Goal: Information Seeking & Learning: Find specific page/section

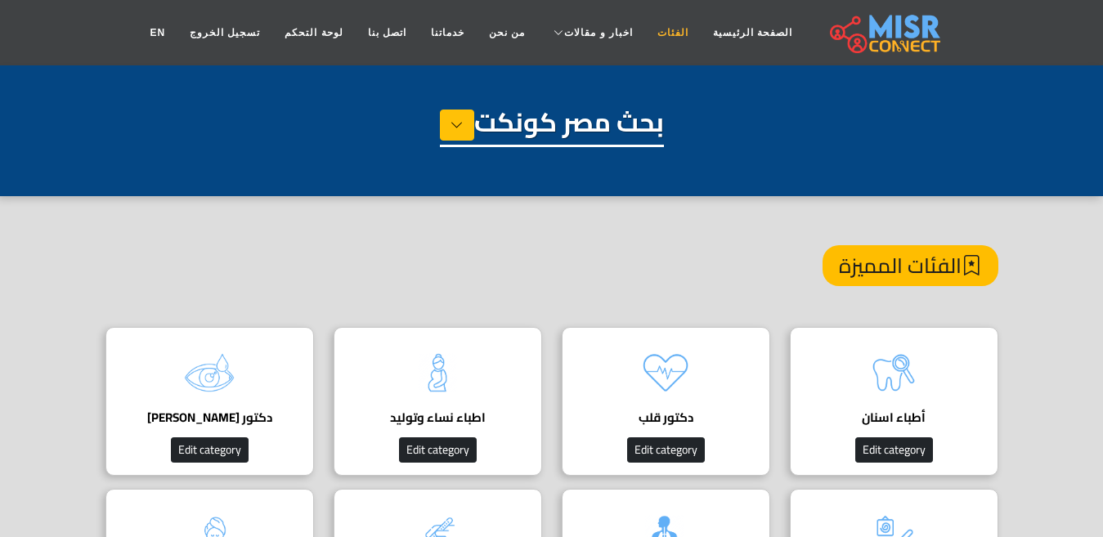
click at [653, 33] on link "الفئات" at bounding box center [673, 32] width 56 height 31
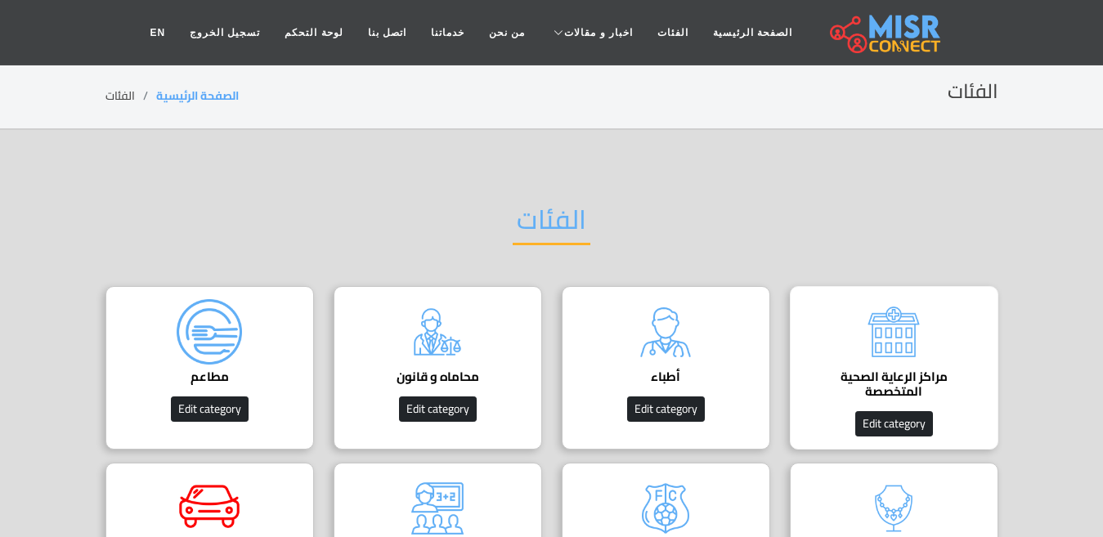
click at [915, 370] on h4 "مراكز الرعاية الصحية المتخصصة" at bounding box center [894, 384] width 158 height 29
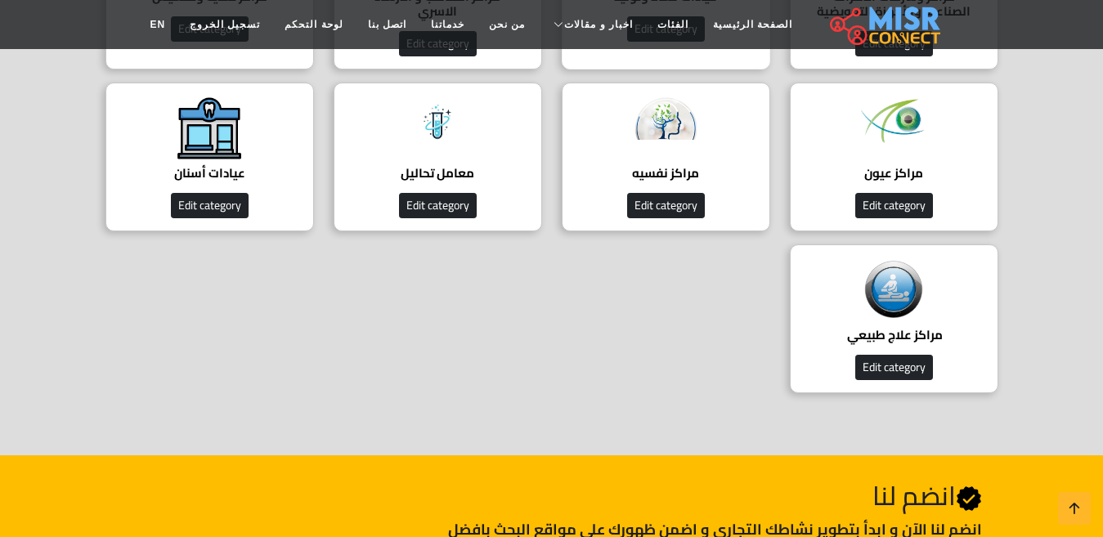
scroll to position [409, 0]
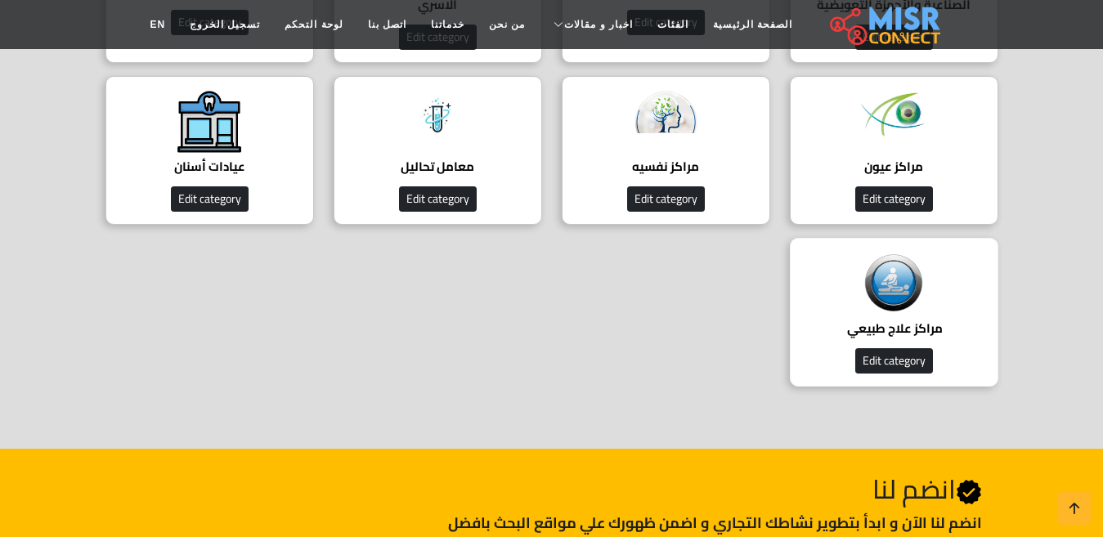
click at [861, 305] on img at bounding box center [893, 283] width 65 height 65
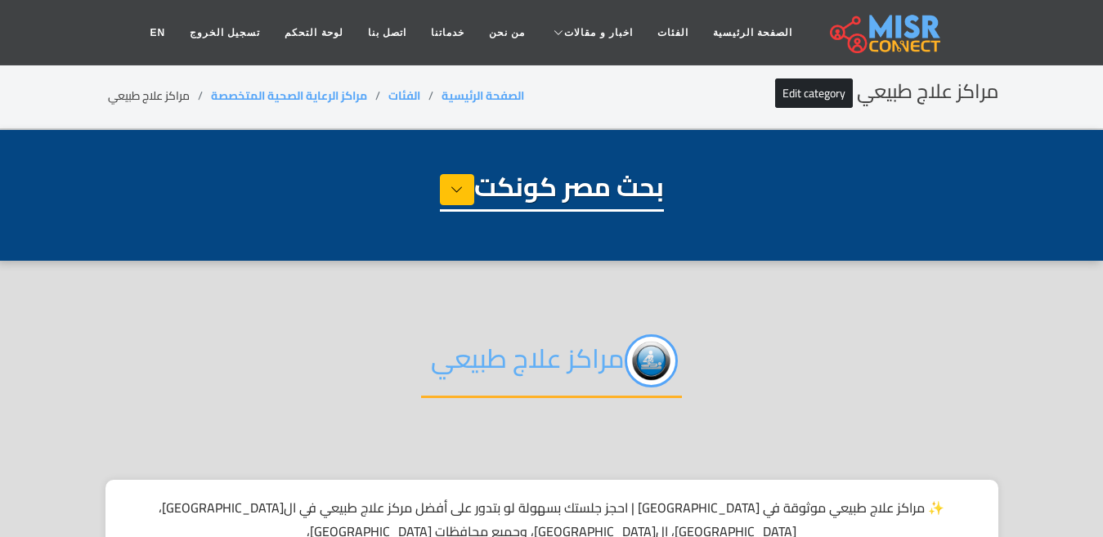
select select "**********"
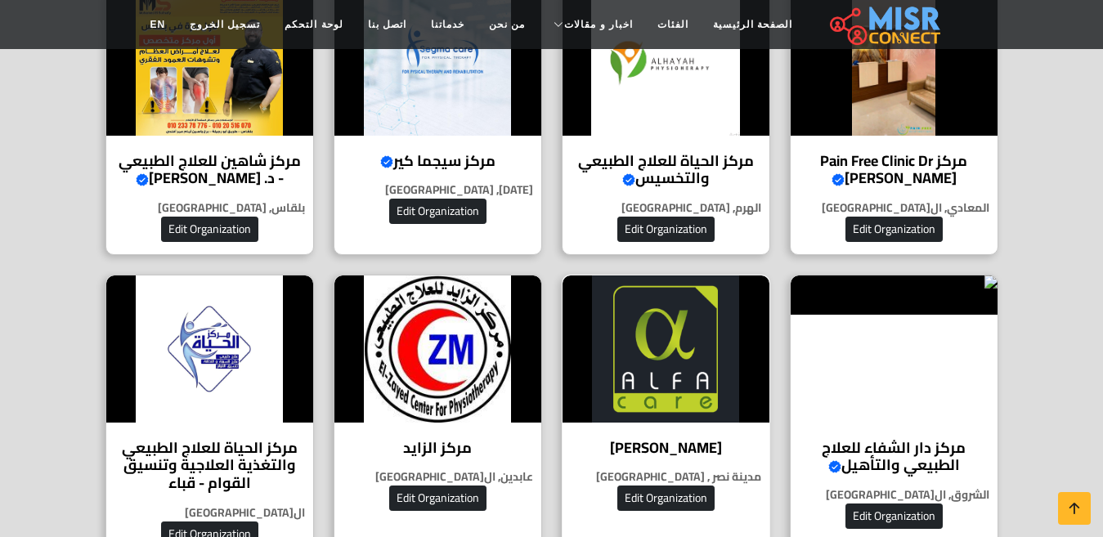
scroll to position [736, 0]
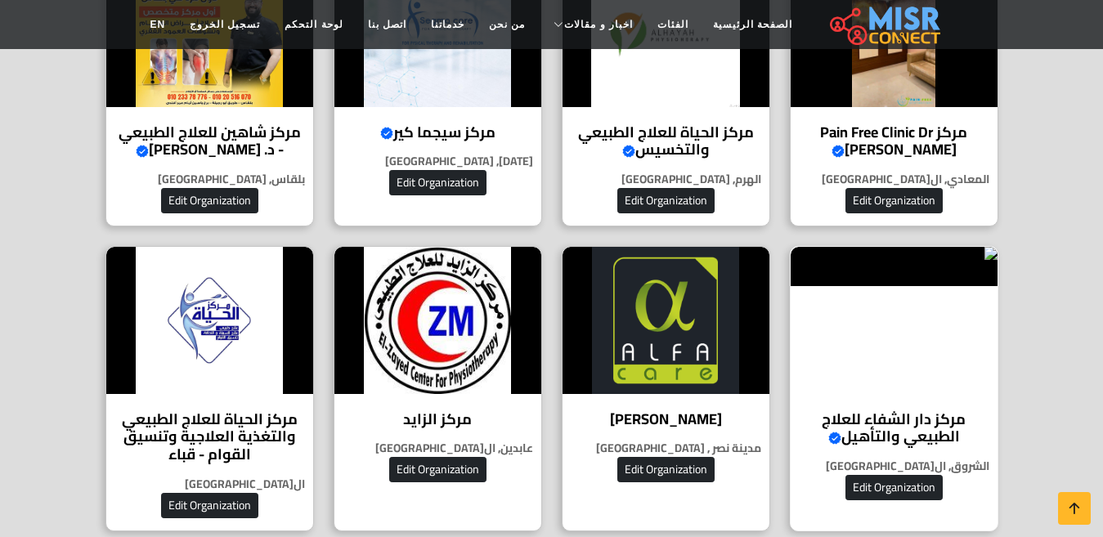
click at [929, 380] on div "مركز دار الشفاء للعلاج الطبيعي والتأهيل Verified account العلاج الطبيعي والتأهي…" at bounding box center [894, 388] width 208 height 285
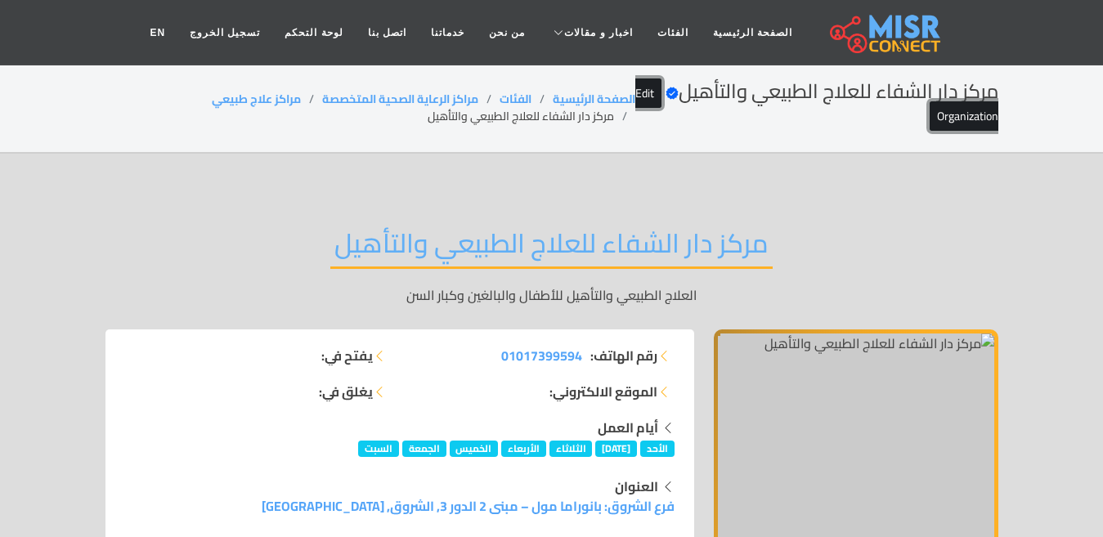
click at [952, 115] on link "Edit Organization" at bounding box center [816, 104] width 363 height 53
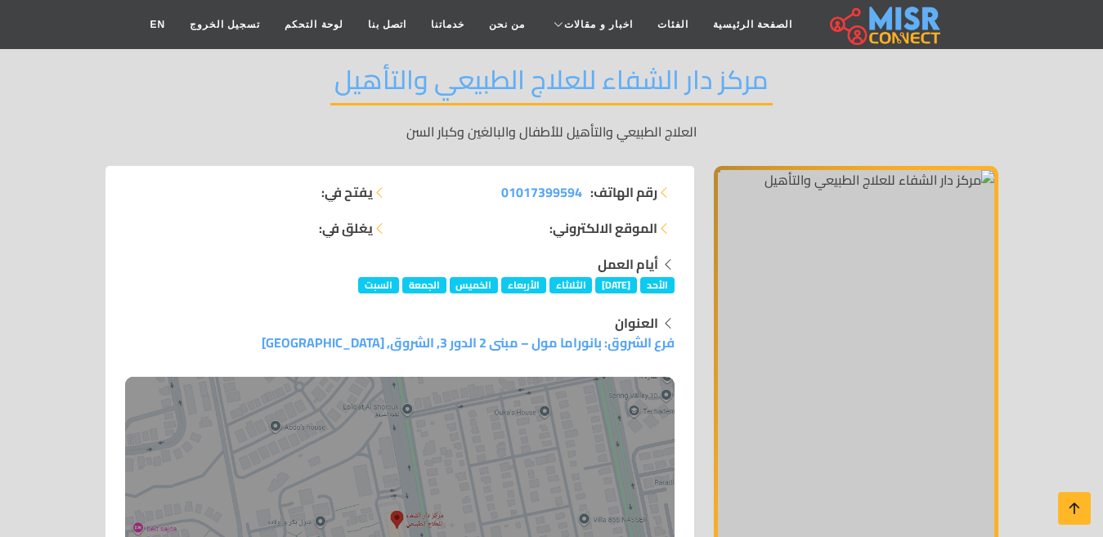
scroll to position [245, 0]
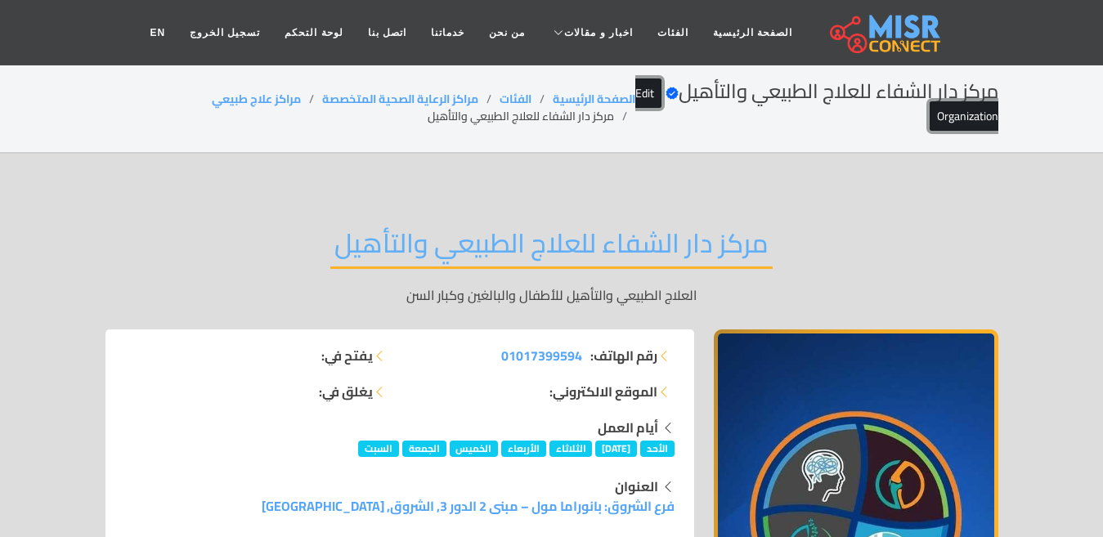
click at [976, 112] on link "Edit Organization" at bounding box center [816, 104] width 363 height 53
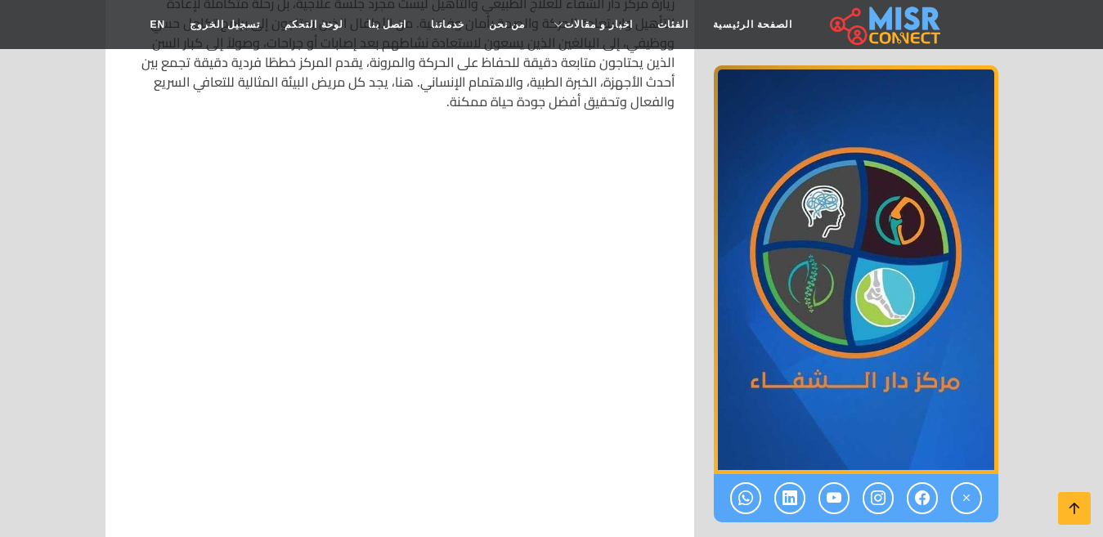
scroll to position [7197, 0]
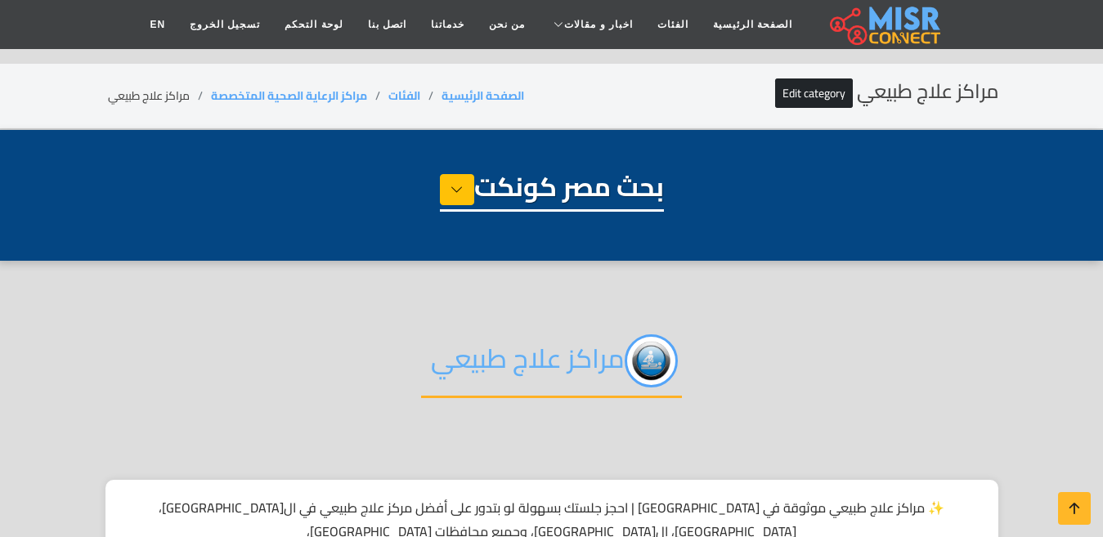
select select "**********"
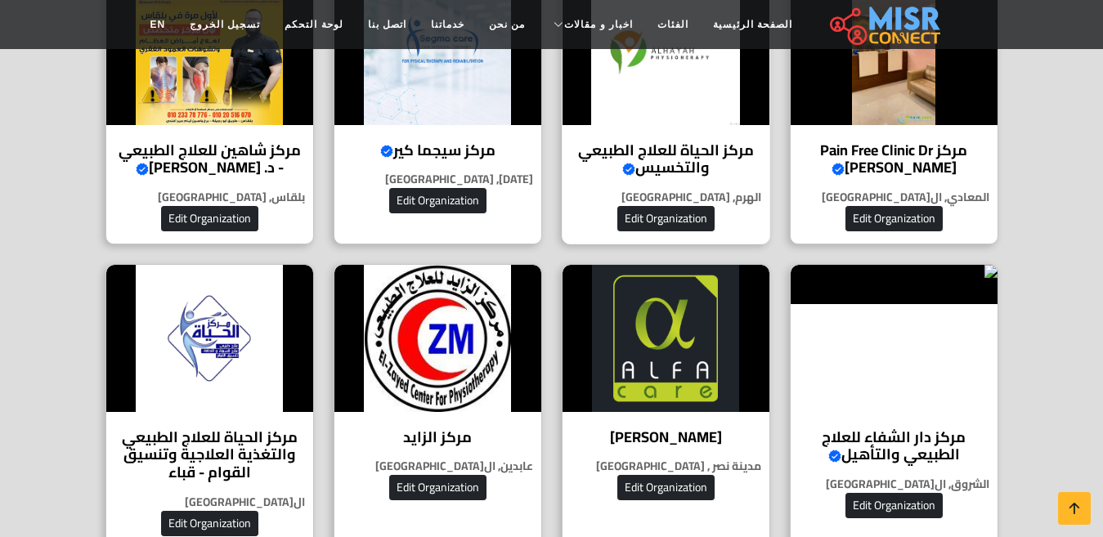
scroll to position [736, 0]
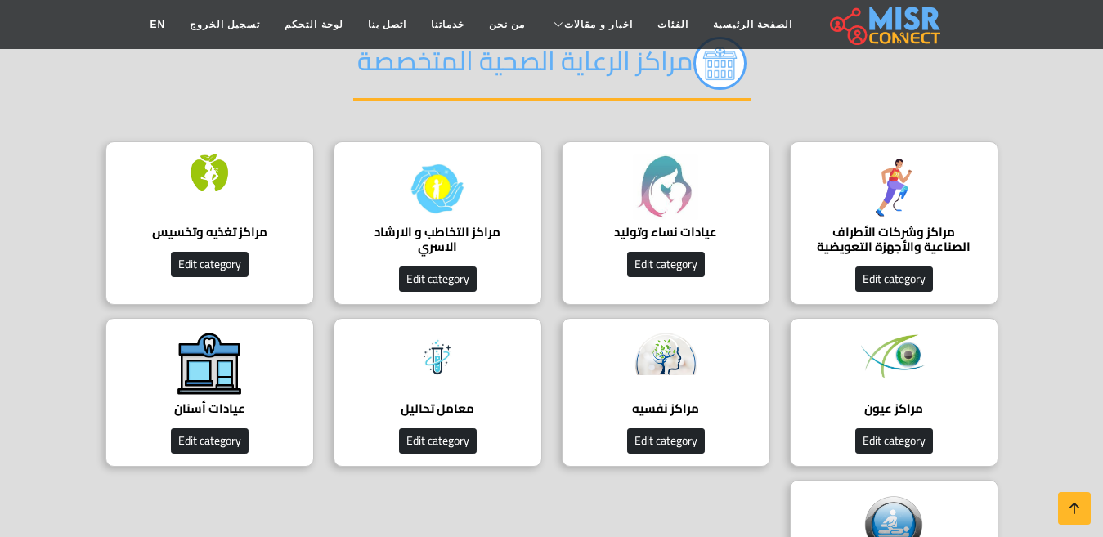
scroll to position [164, 0]
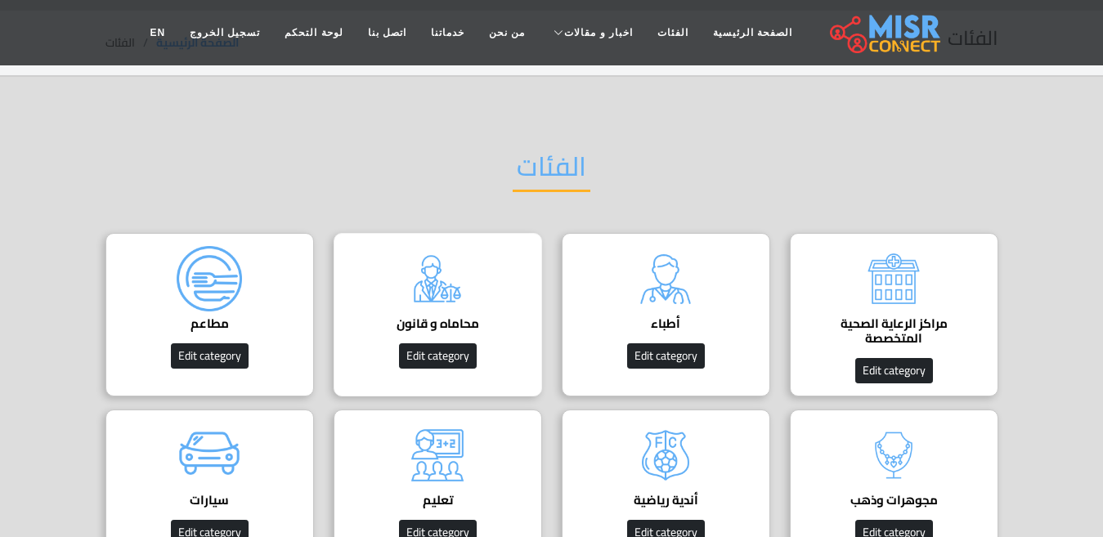
scroll to position [82, 0]
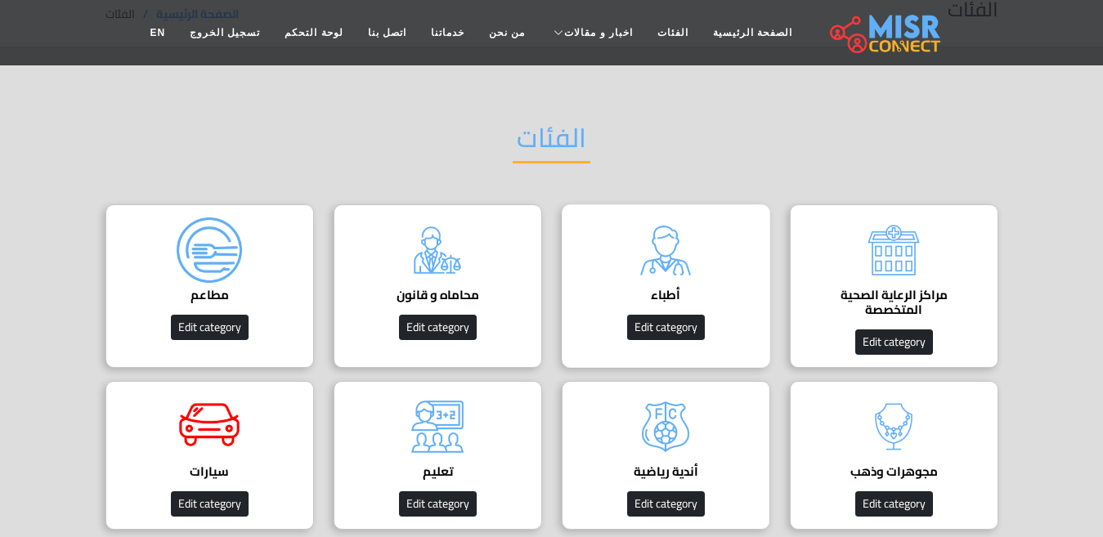
click at [673, 249] on img at bounding box center [665, 249] width 65 height 65
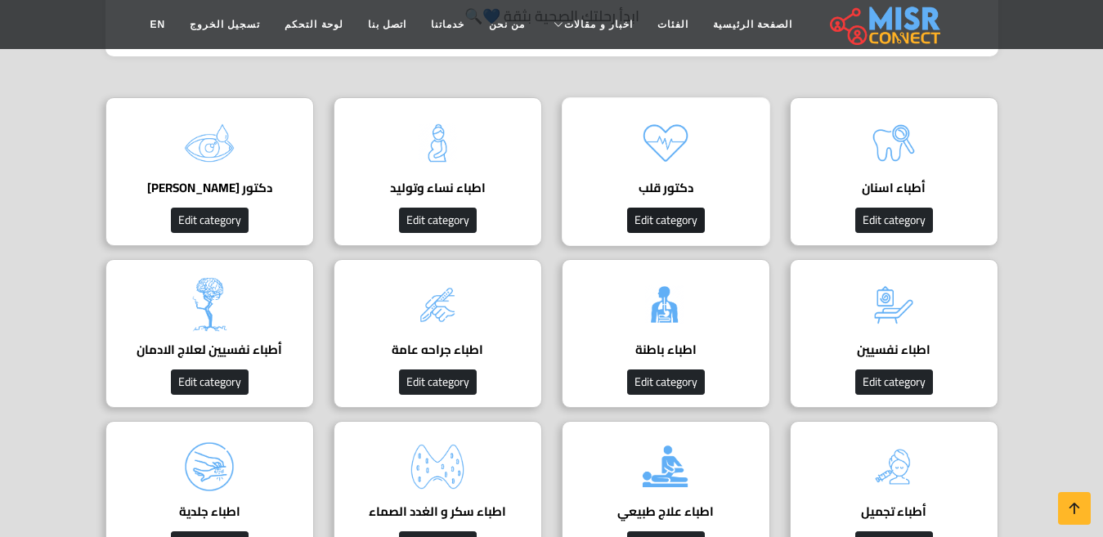
scroll to position [736, 0]
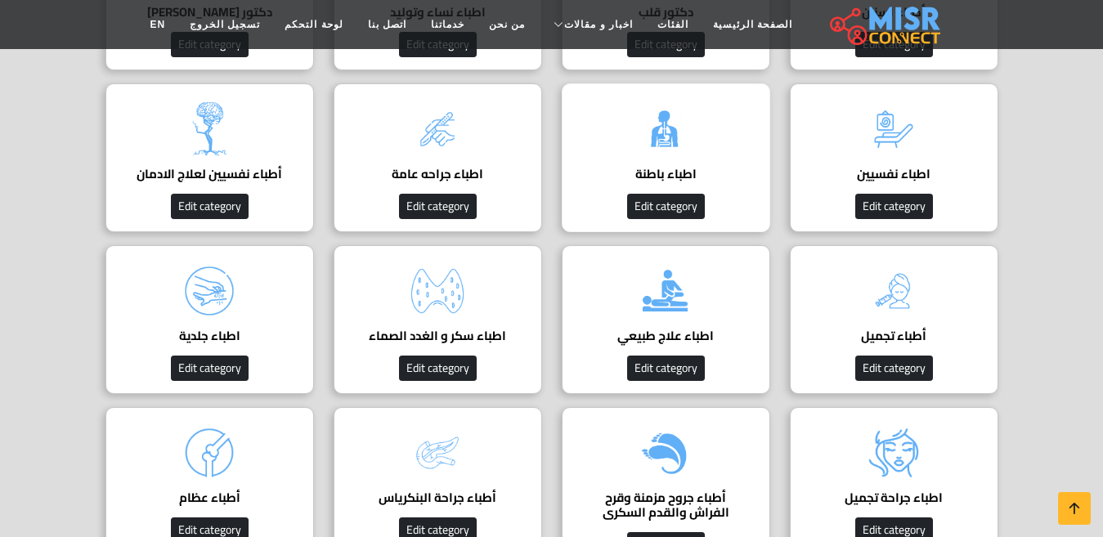
click at [656, 155] on img at bounding box center [665, 128] width 65 height 65
click at [657, 167] on h4 "اطباء باطنة" at bounding box center [666, 174] width 158 height 15
click at [656, 167] on h4 "اطباء باطنة" at bounding box center [666, 174] width 158 height 15
click at [664, 156] on img at bounding box center [665, 128] width 65 height 65
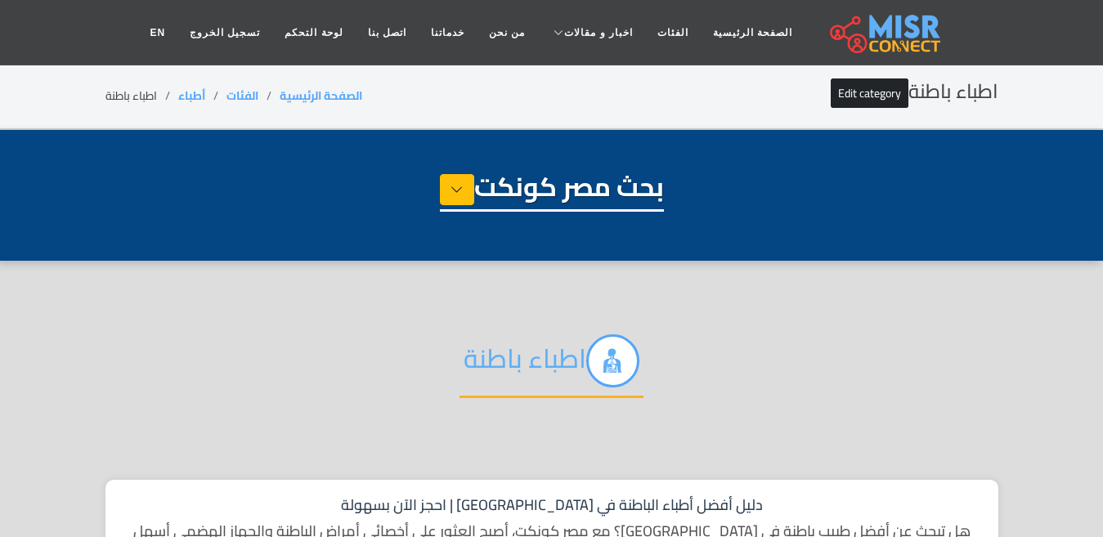
select select "*****"
select select "**********"
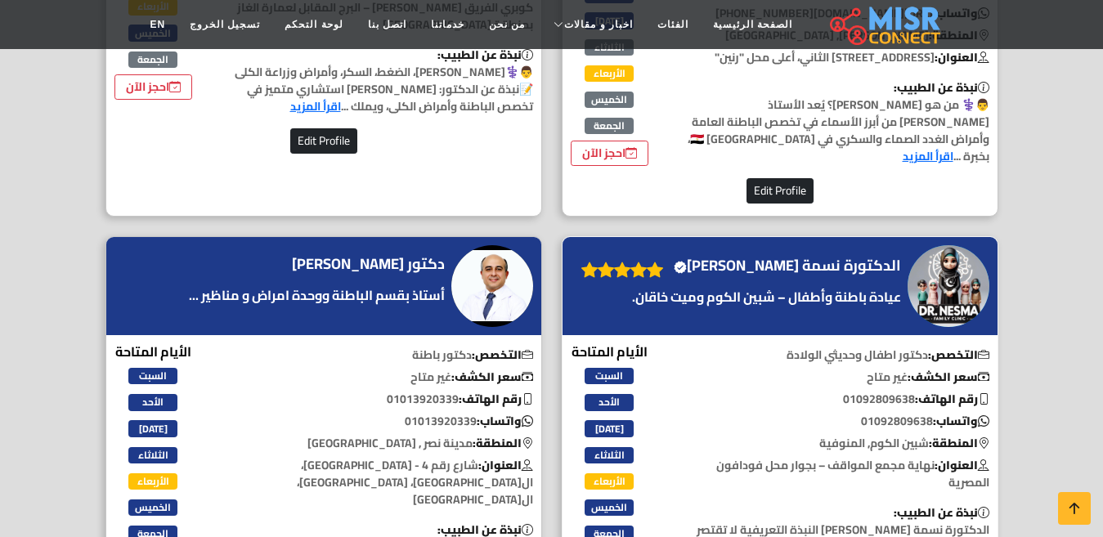
scroll to position [981, 0]
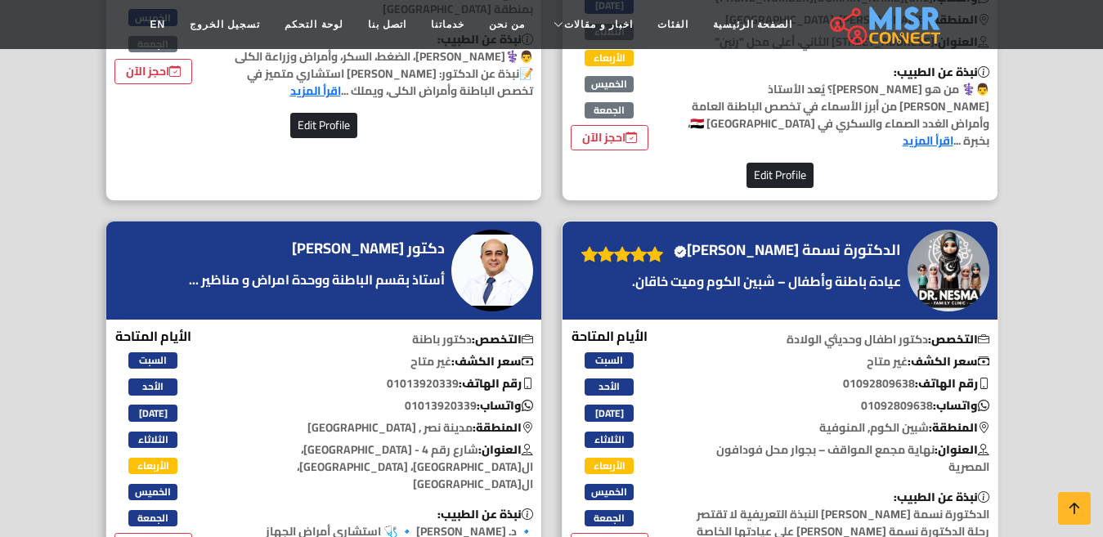
click at [863, 241] on h4 "الدكتورة نسمة خالد الغلبان Verified account" at bounding box center [787, 250] width 227 height 18
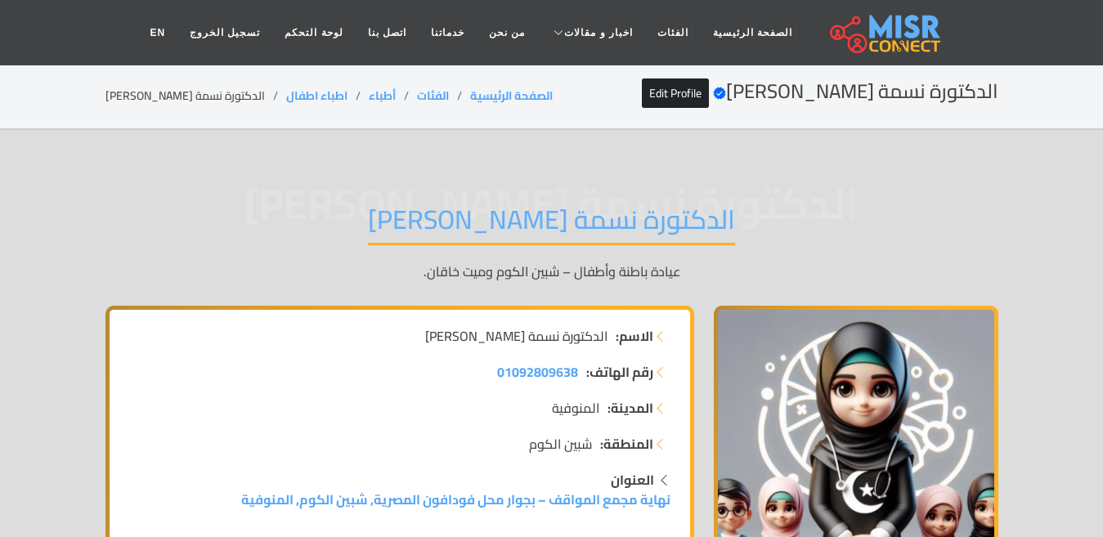
click at [142, 87] on li "الدكتورة نسمة [PERSON_NAME]" at bounding box center [195, 95] width 181 height 17
click at [142, 91] on li "الدكتورة نسمة [PERSON_NAME]" at bounding box center [195, 95] width 181 height 17
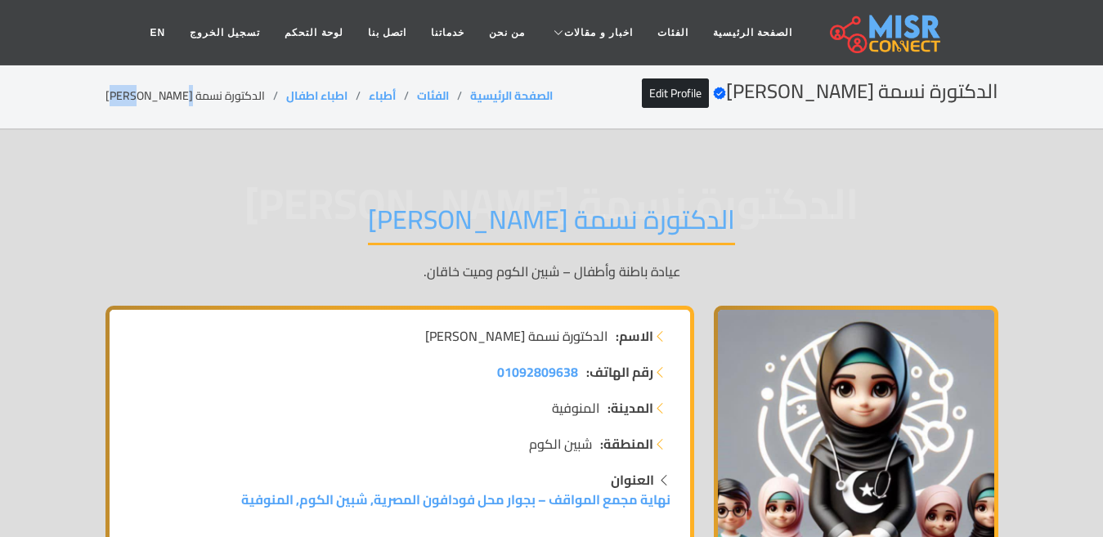
click at [142, 91] on li "الدكتورة نسمة [PERSON_NAME]" at bounding box center [195, 95] width 181 height 17
click at [148, 96] on li "الدكتورة نسمة [PERSON_NAME]" at bounding box center [195, 95] width 181 height 17
click at [148, 96] on li "الدكتورة نسمة خالد الغلبان" at bounding box center [195, 95] width 181 height 17
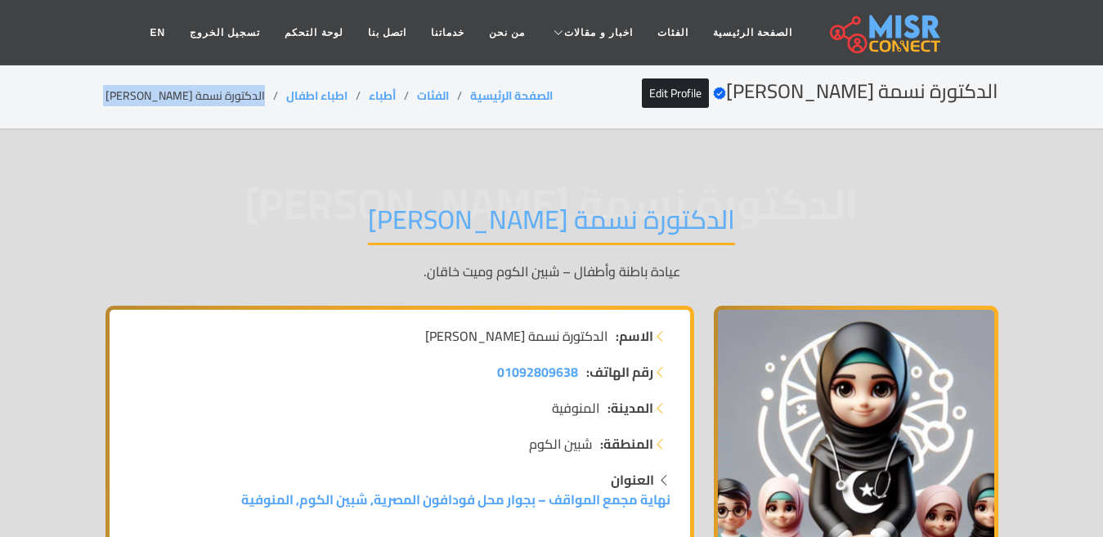
copy main "الدكتورة نسمة خالد الغلبان"
drag, startPoint x: 319, startPoint y: 90, endPoint x: 247, endPoint y: 93, distance: 72.0
click at [247, 93] on ol "الصفحة الرئيسية الفئات أطباء اطباء اطفال الدكتورة نسمة خالد الغلبان" at bounding box center [328, 95] width 447 height 17
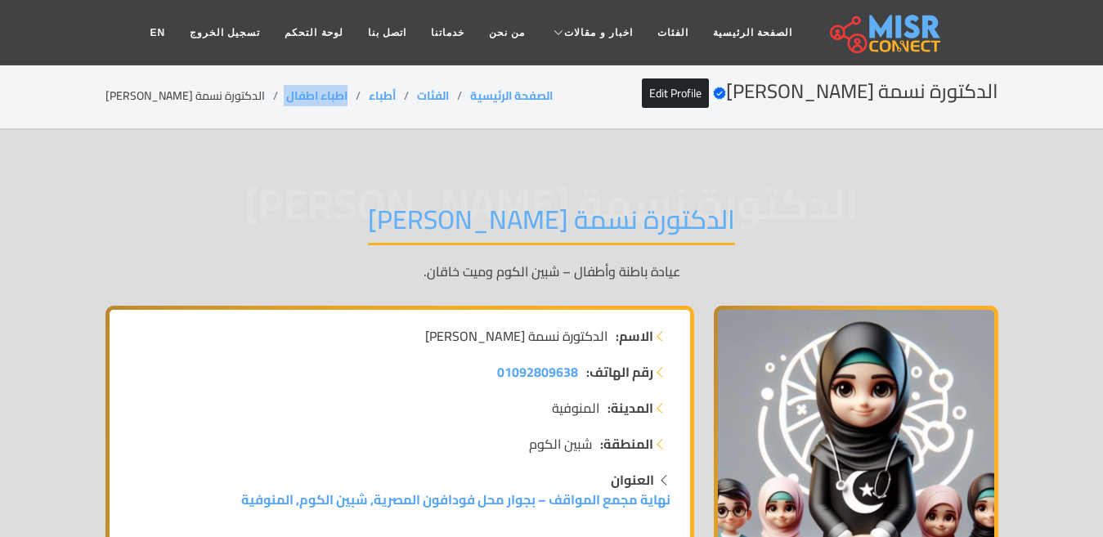
copy ol "اطباء اطفال"
click at [170, 104] on li "الدكتورة نسمة خالد الغلبان" at bounding box center [195, 95] width 181 height 17
copy main "الدكتورة نسمة خالد الغلبان"
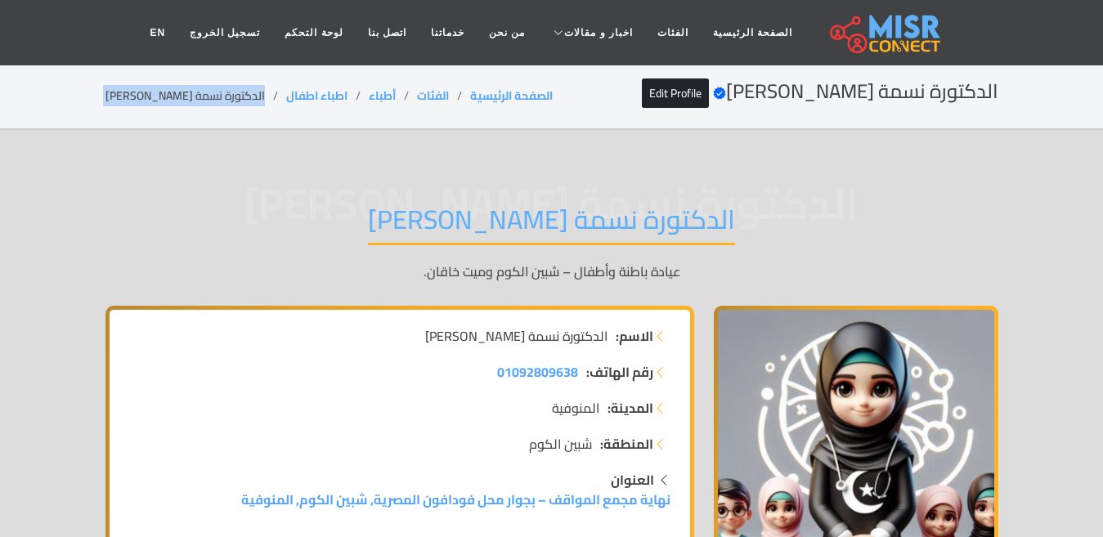
copy main "الدكتورة نسمة خالد الغلبان"
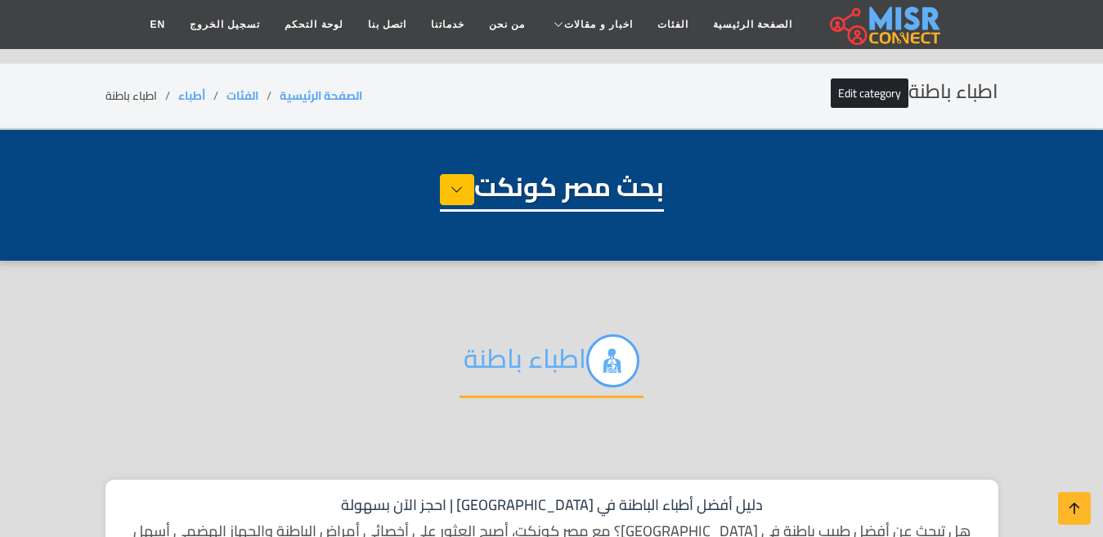
select select "*****"
select select "**********"
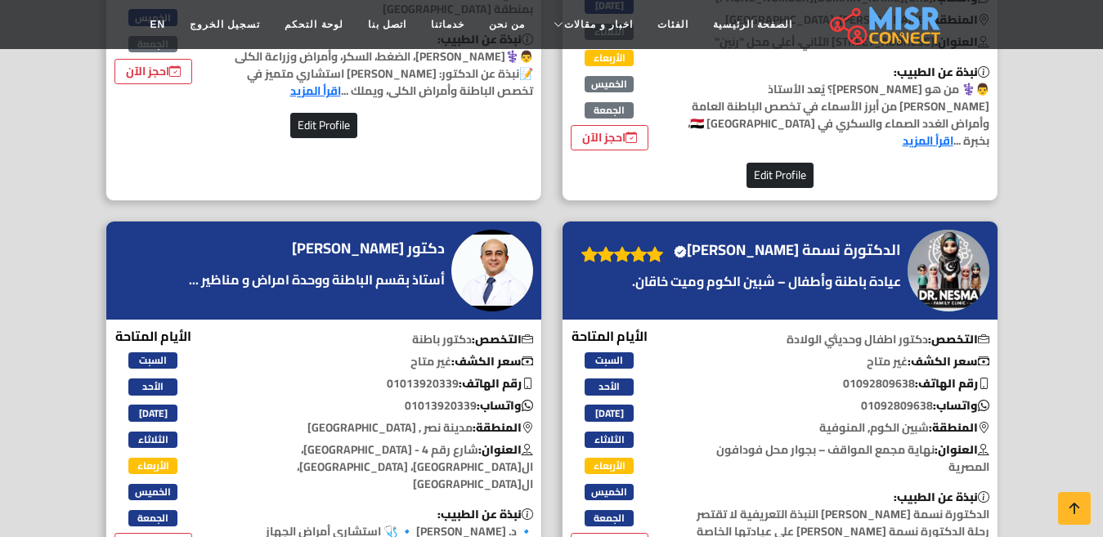
scroll to position [981, 0]
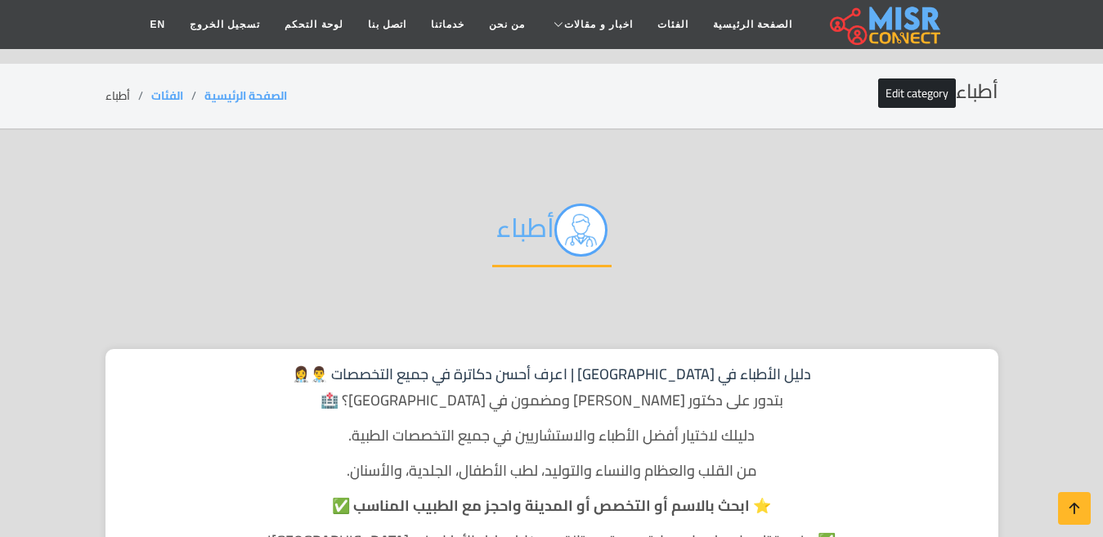
scroll to position [736, 0]
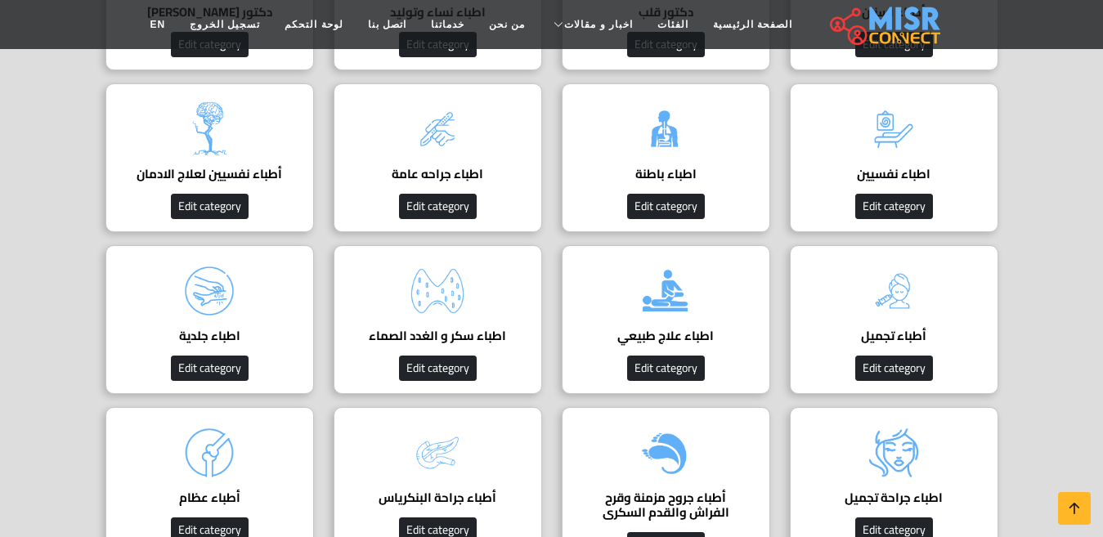
click at [646, 21] on link "الفئات" at bounding box center [673, 24] width 56 height 31
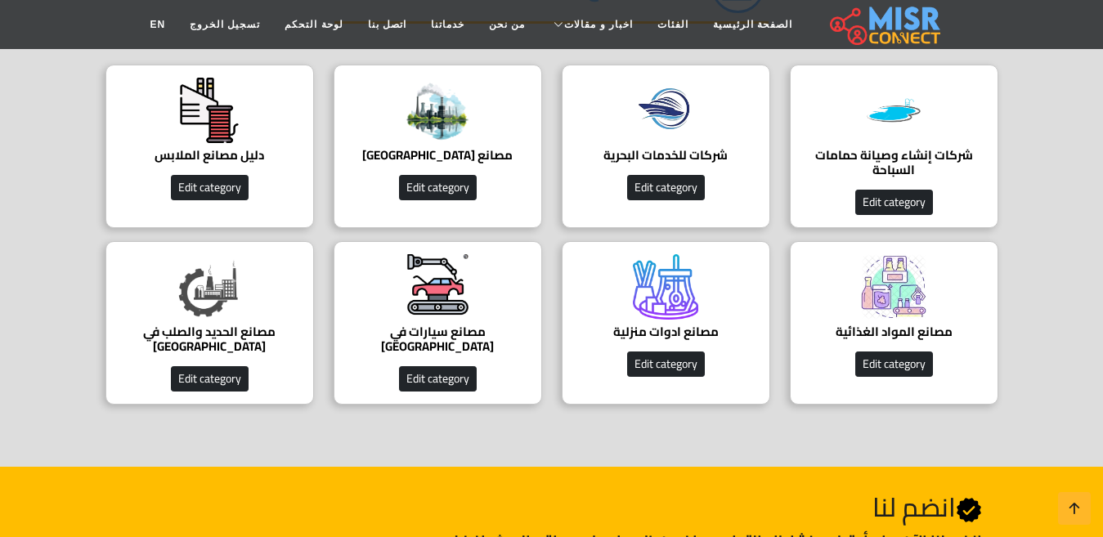
scroll to position [245, 0]
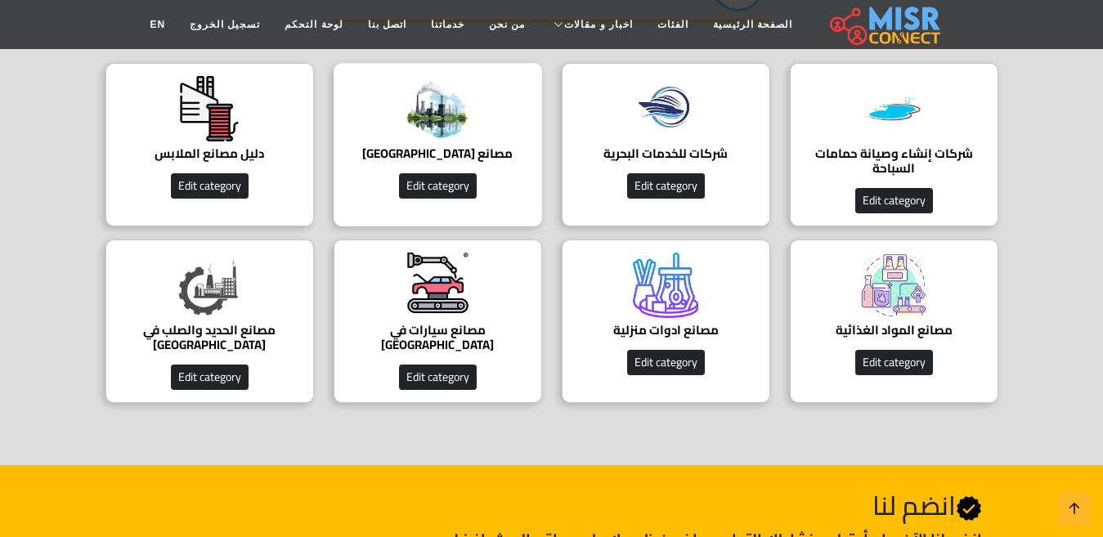
click at [464, 159] on h4 "مصانع [GEOGRAPHIC_DATA]" at bounding box center [438, 153] width 158 height 15
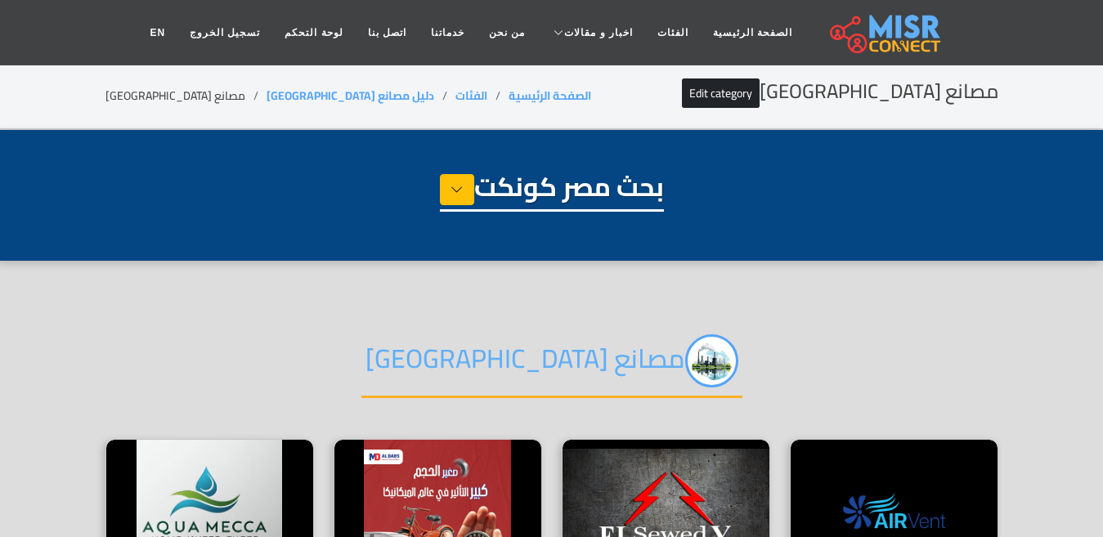
select select "**********"
